Goal: Transaction & Acquisition: Purchase product/service

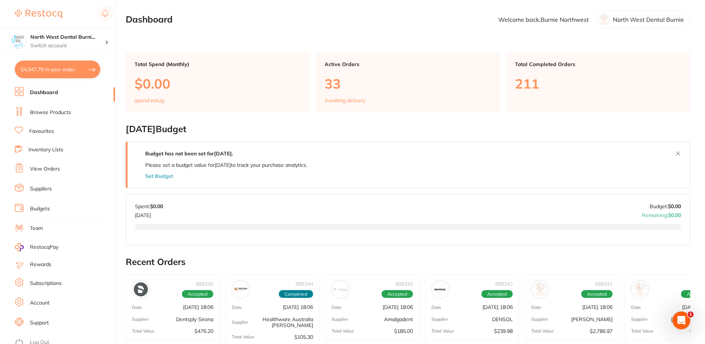
click at [85, 110] on li "Browse Products" at bounding box center [65, 112] width 100 height 11
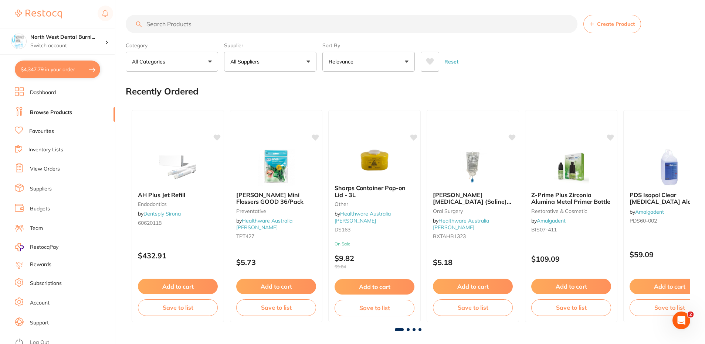
click at [188, 25] on input "search" at bounding box center [352, 24] width 452 height 18
type input "s"
type input "irrigation bag"
click at [267, 68] on button "All Suppliers" at bounding box center [270, 62] width 92 height 20
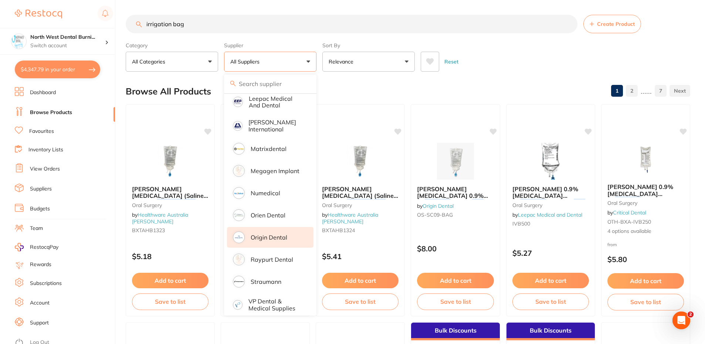
click at [285, 234] on p "Origin Dental" at bounding box center [269, 237] width 37 height 7
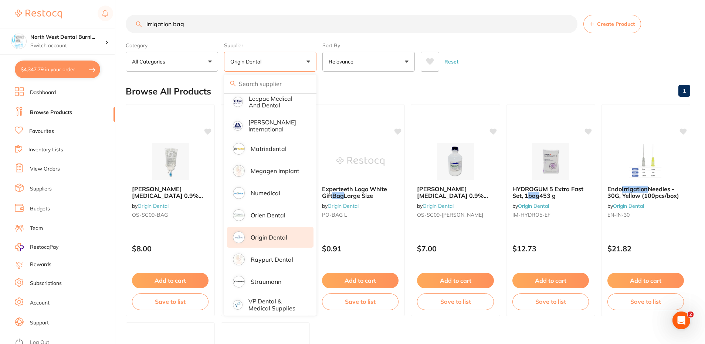
click at [516, 80] on div "Browse All Products 1" at bounding box center [408, 91] width 564 height 25
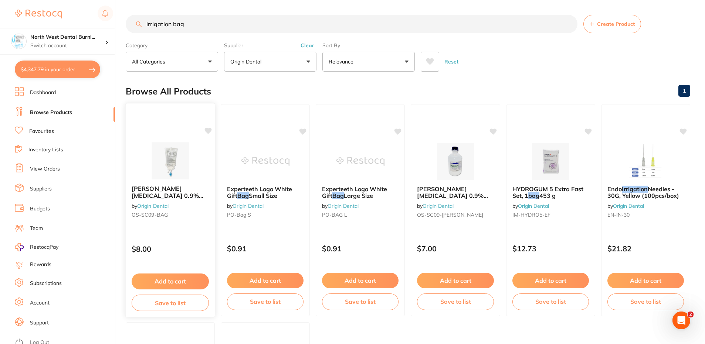
click at [184, 228] on div "[PERSON_NAME] [MEDICAL_DATA] 0.9% for Irrigation 1000ml Bag by Origin Dental OS…" at bounding box center [170, 210] width 90 height 215
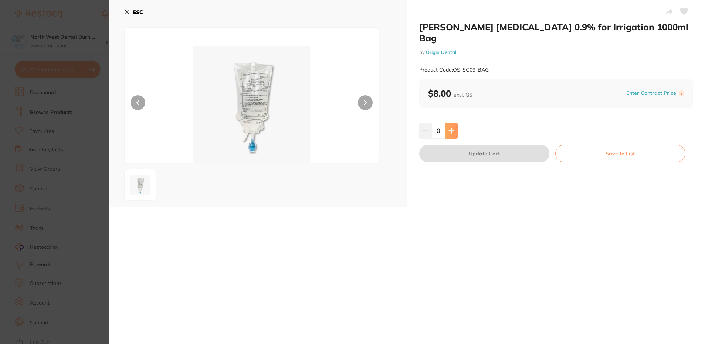
click at [453, 128] on icon at bounding box center [451, 131] width 6 height 6
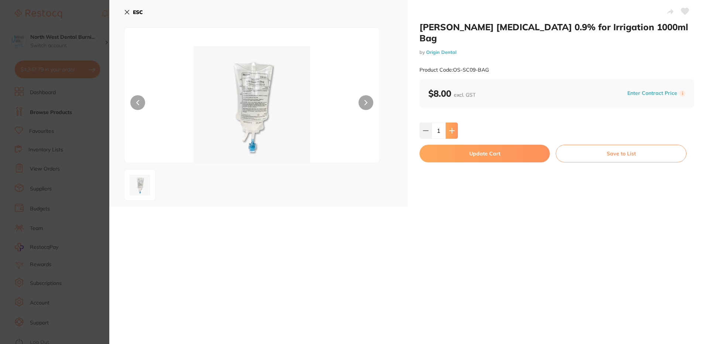
click at [453, 128] on icon at bounding box center [452, 131] width 6 height 6
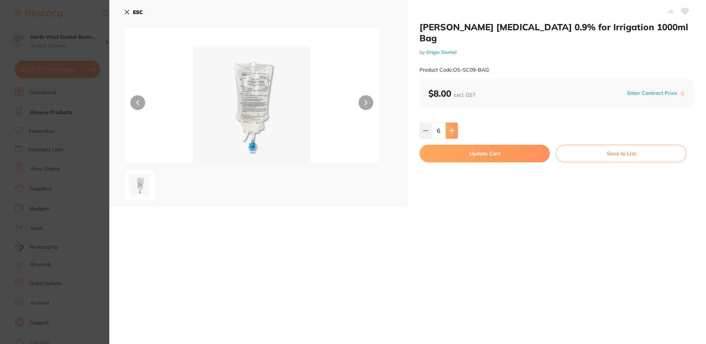
click at [453, 128] on icon at bounding box center [452, 131] width 6 height 6
type input "10"
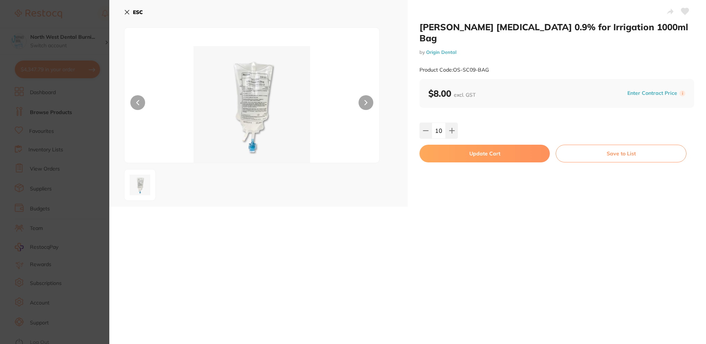
click at [454, 148] on button "Update Cart" at bounding box center [485, 154] width 130 height 18
checkbox input "false"
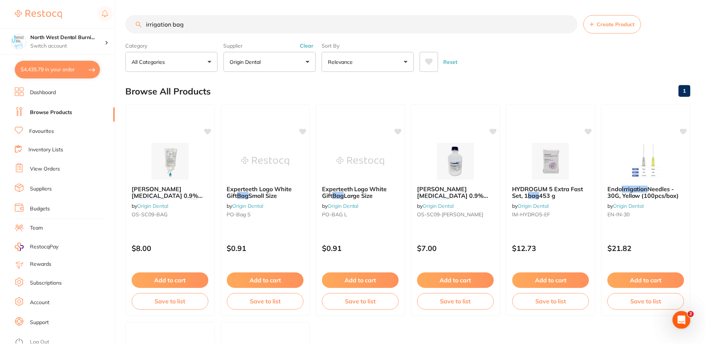
scroll to position [2, 0]
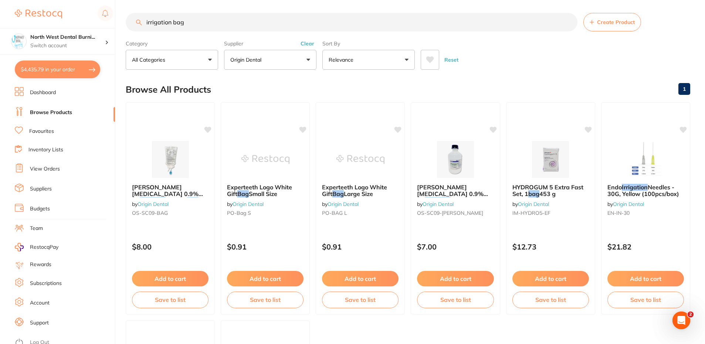
click at [314, 45] on button "Clear" at bounding box center [307, 43] width 18 height 7
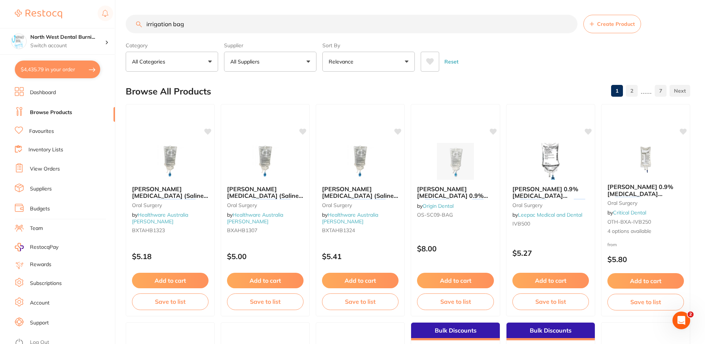
click at [235, 30] on input "irrigation bag" at bounding box center [352, 24] width 452 height 18
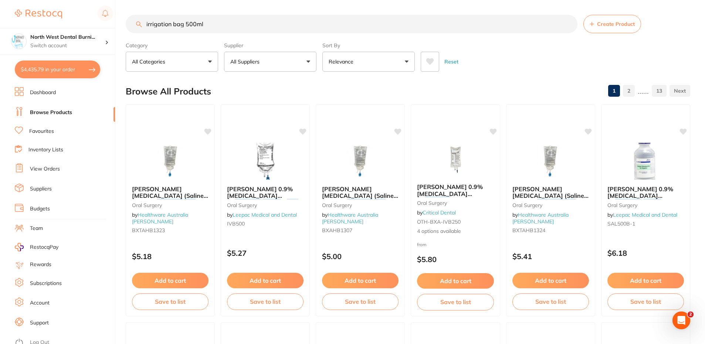
type input "irrigation bag 500ml"
click at [269, 65] on button "All Suppliers" at bounding box center [270, 62] width 92 height 20
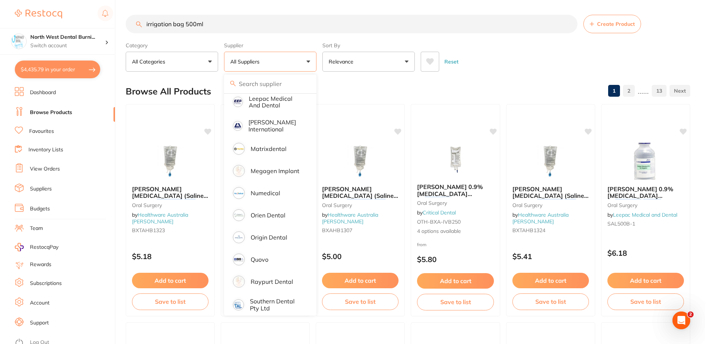
click at [364, 60] on button "Relevance" at bounding box center [368, 62] width 92 height 20
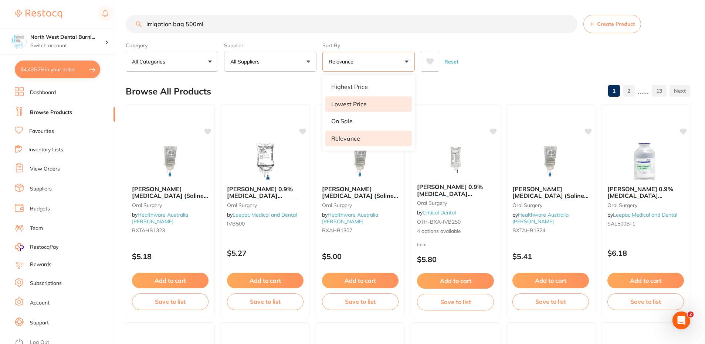
click at [371, 107] on li "Lowest Price" at bounding box center [368, 104] width 86 height 16
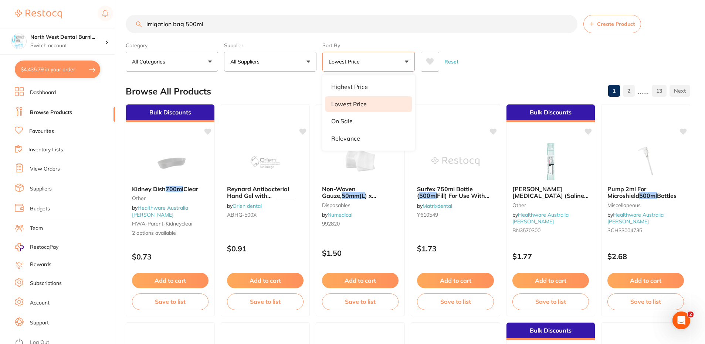
click at [491, 64] on div "Reset" at bounding box center [551, 59] width 263 height 26
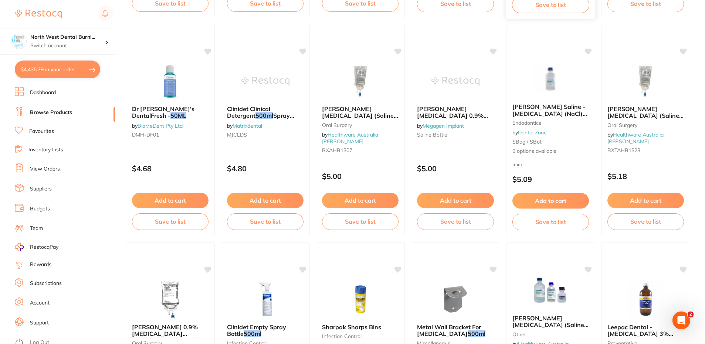
scroll to position [517, 0]
click at [385, 175] on p "$5.00" at bounding box center [359, 176] width 77 height 8
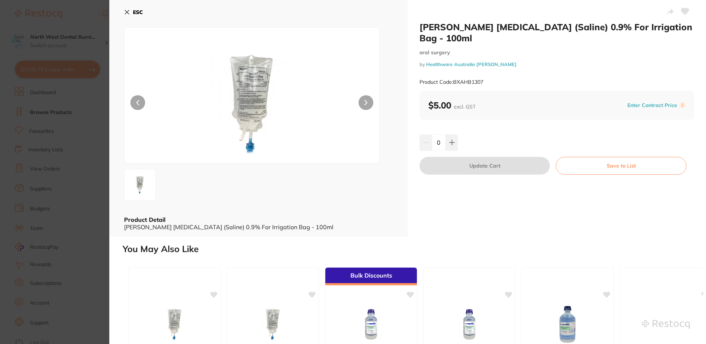
click at [21, 142] on section "[PERSON_NAME] [MEDICAL_DATA] (Saline) 0.9% For Irrigation Bag - 100ml [MEDICAL_…" at bounding box center [353, 172] width 706 height 344
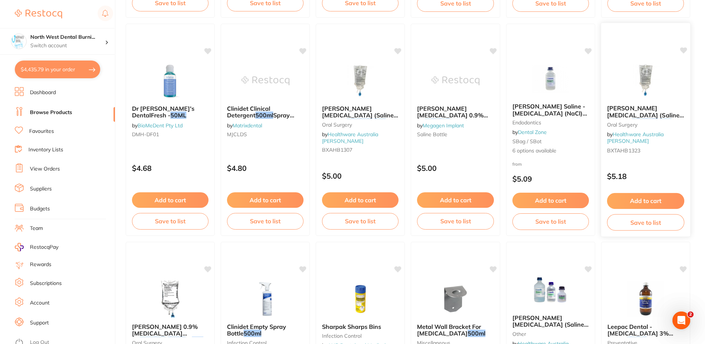
click at [648, 158] on div "[PERSON_NAME] [MEDICAL_DATA] (Saline) 0.9% For Irrigation Bag - 500ml [MEDICAL_…" at bounding box center [645, 130] width 90 height 215
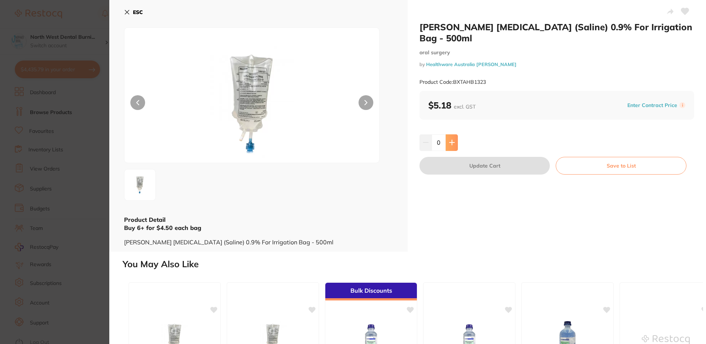
click at [450, 144] on icon at bounding box center [452, 143] width 6 height 6
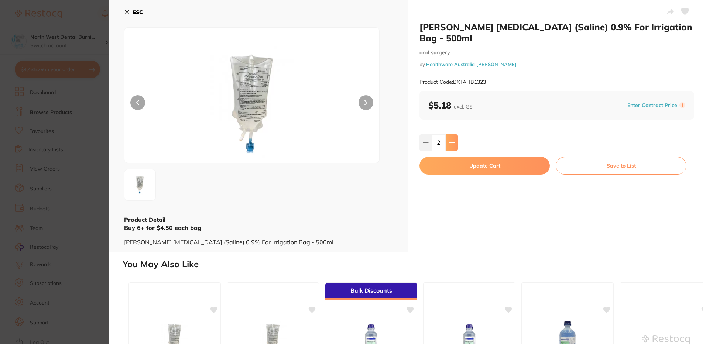
click at [450, 144] on icon at bounding box center [452, 143] width 6 height 6
click at [453, 144] on icon at bounding box center [452, 143] width 6 height 6
type input "6"
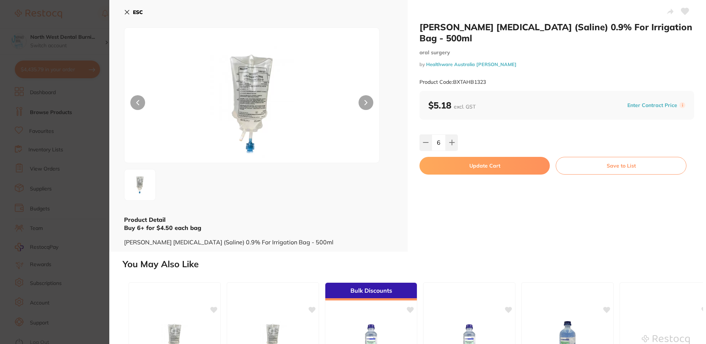
click at [463, 170] on button "Update Cart" at bounding box center [485, 166] width 130 height 18
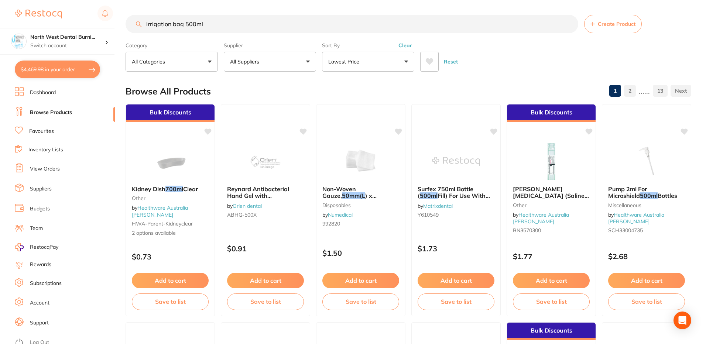
checkbox input "false"
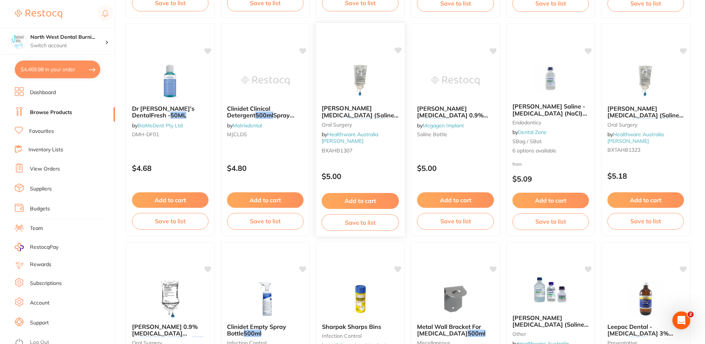
scroll to position [739, 0]
